Goal: Transaction & Acquisition: Purchase product/service

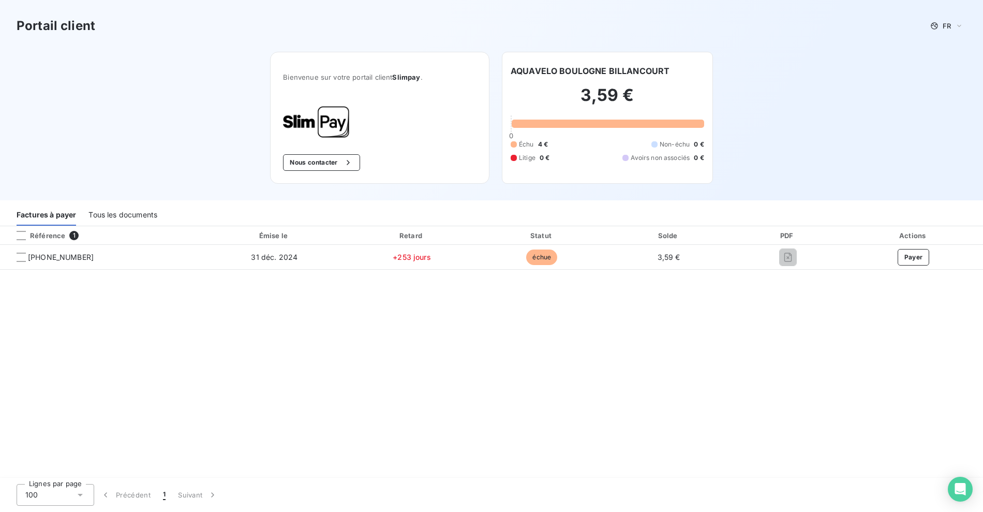
click at [413, 309] on div "Référence 1 Émise le Retard Statut Solde PDF Actions [PHONE_NUMBER] [DATE] +253…" at bounding box center [491, 352] width 983 height 252
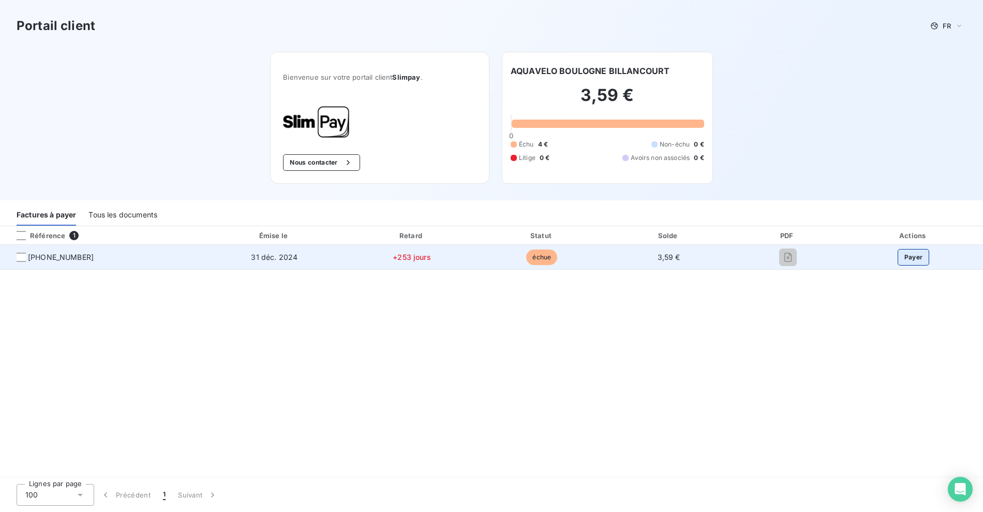
click at [904, 261] on button "Payer" at bounding box center [914, 257] width 32 height 17
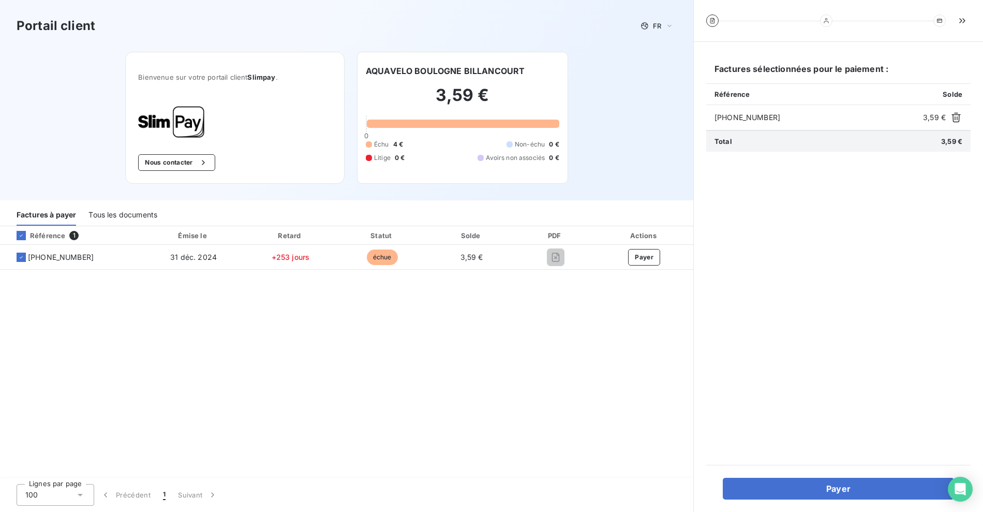
click at [833, 489] on button "Payer" at bounding box center [838, 489] width 231 height 22
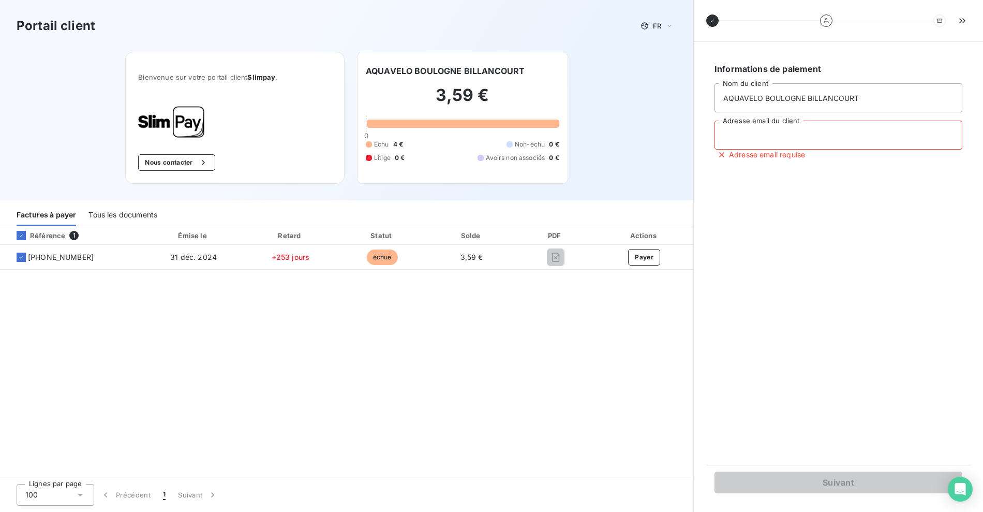
click at [787, 121] on input "Adresse email du client" at bounding box center [839, 135] width 248 height 29
type input "[EMAIL_ADDRESS][DOMAIN_NAME]"
type input "[PERSON_NAME]"
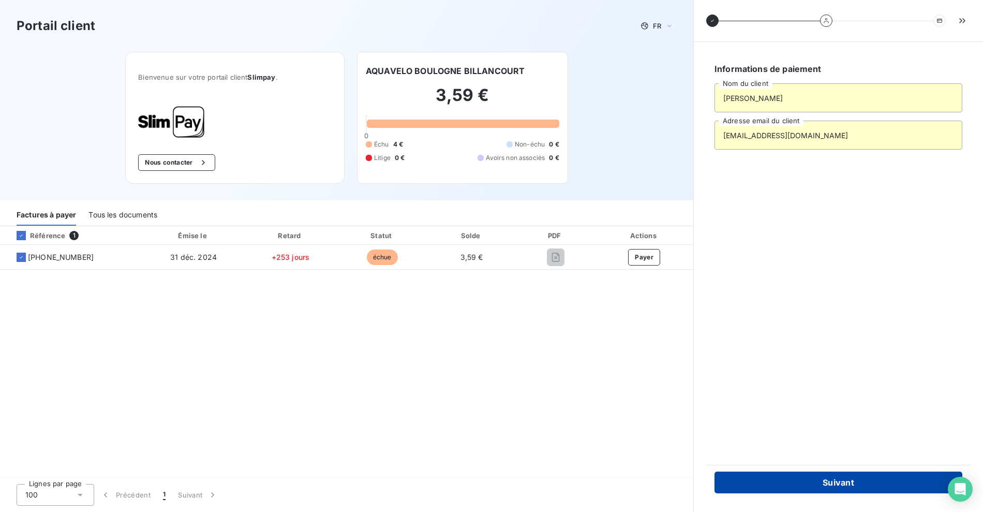
click at [839, 487] on button "Suivant" at bounding box center [839, 482] width 248 height 22
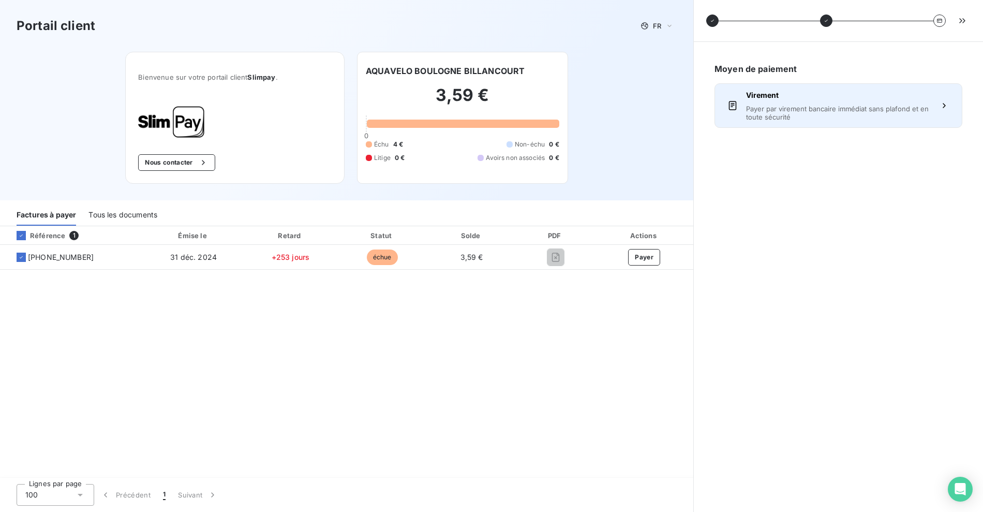
click at [860, 101] on div "Virement Payer par virement bancaire immédiat sans plafond et en toute sécurité" at bounding box center [838, 105] width 185 height 31
